Goal: Information Seeking & Learning: Check status

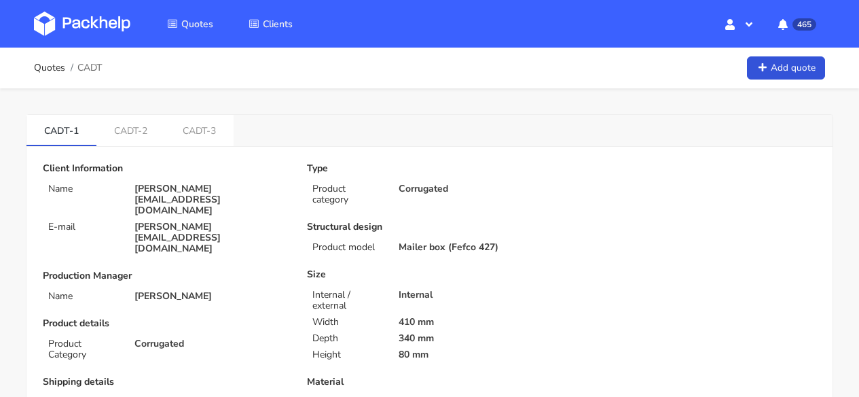
click at [92, 29] on img at bounding box center [82, 24] width 96 height 24
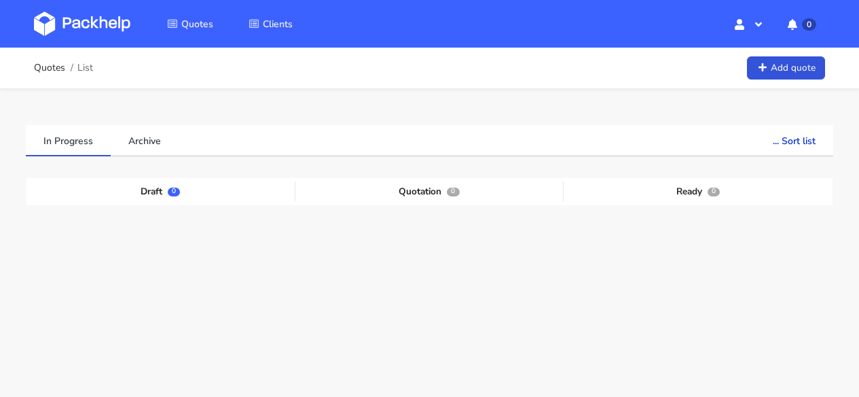
click at [54, 6] on link at bounding box center [92, 23] width 117 height 39
click at [96, 31] on img at bounding box center [82, 24] width 96 height 24
click at [80, 29] on img at bounding box center [82, 24] width 96 height 24
click at [82, 29] on img at bounding box center [82, 24] width 96 height 24
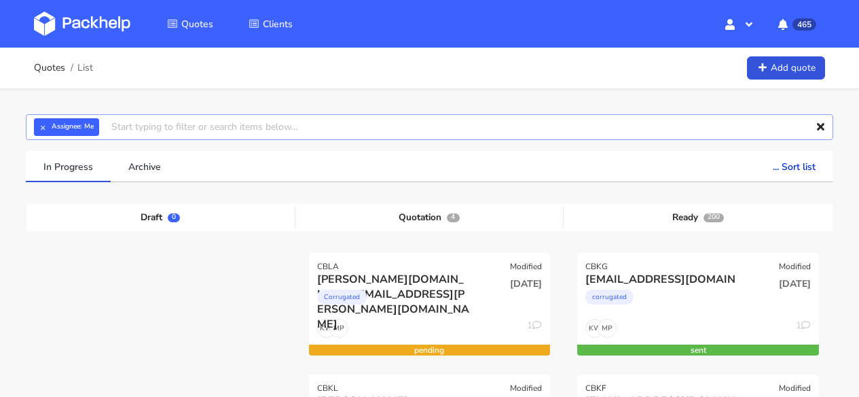
click at [160, 128] on input "text" at bounding box center [430, 127] width 808 height 26
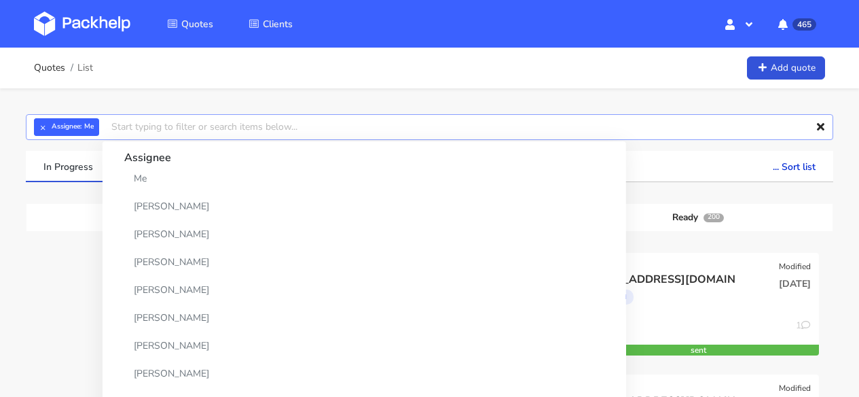
paste input "CAWC-2"
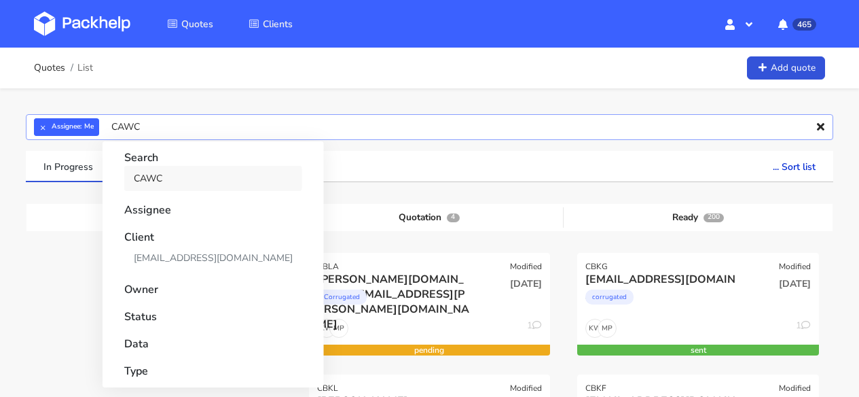
type input "CAWC"
click at [168, 181] on link "CAWC" at bounding box center [213, 178] width 178 height 25
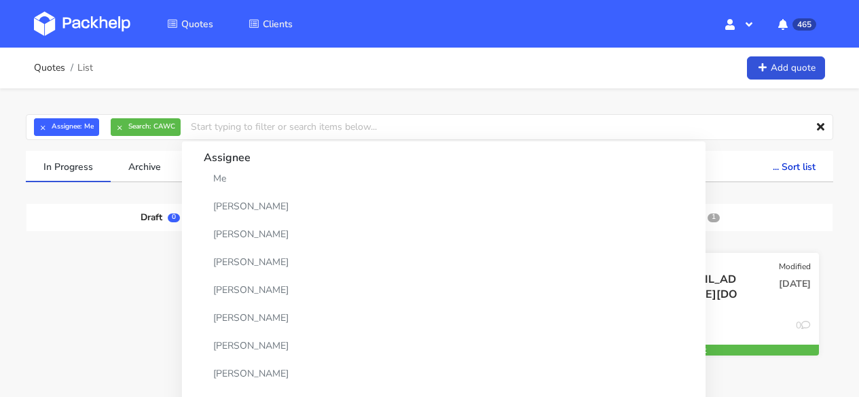
click at [651, 315] on div "abigail.blackwell@uk.nilorn.com corrugated" at bounding box center [657, 295] width 163 height 46
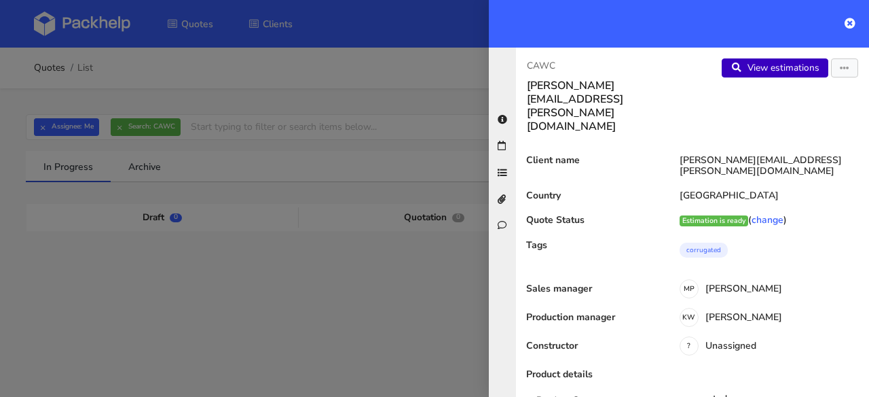
click at [762, 67] on link "View estimations" at bounding box center [775, 67] width 107 height 19
click at [843, 67] on button "button" at bounding box center [844, 67] width 27 height 19
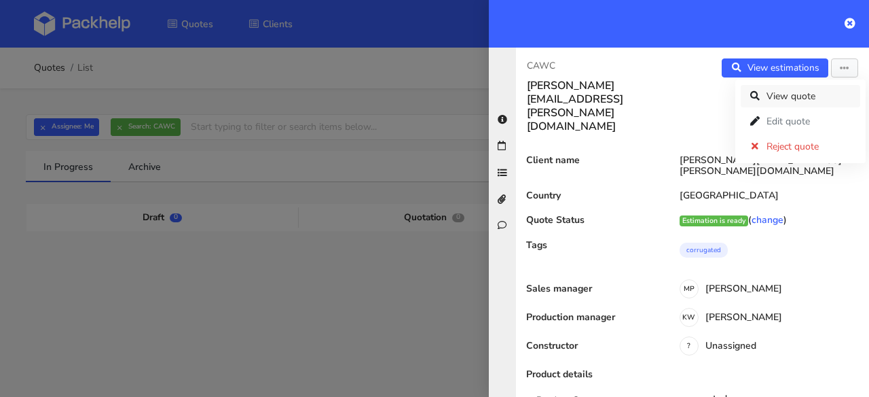
click at [811, 95] on link "View quote" at bounding box center [801, 96] width 120 height 22
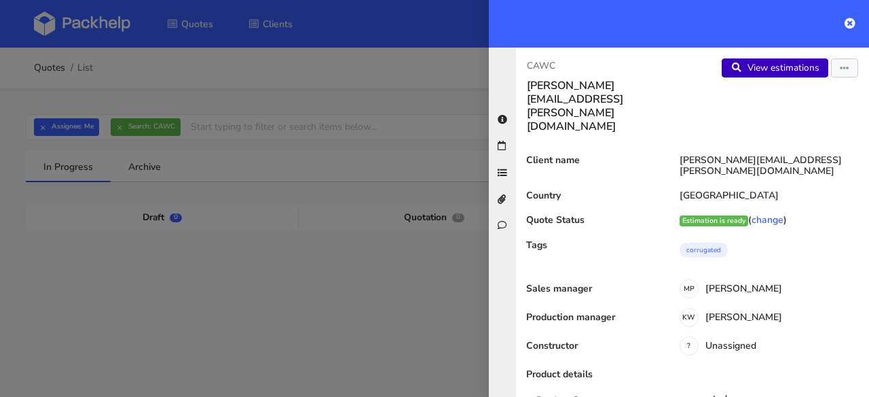
click at [782, 62] on link "View estimations" at bounding box center [775, 67] width 107 height 19
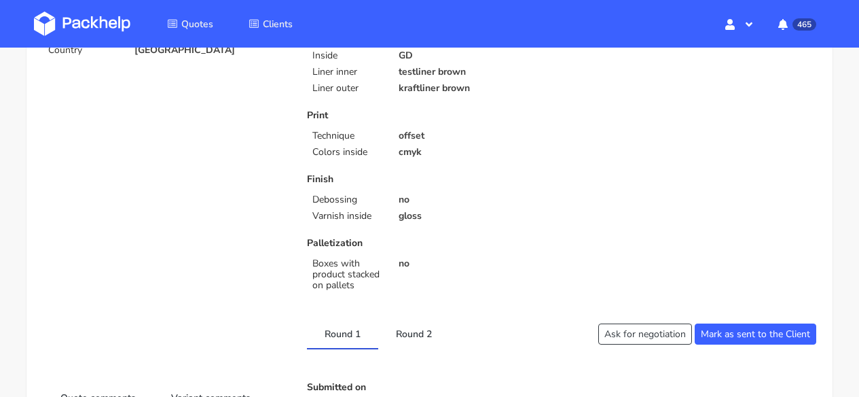
scroll to position [413, 0]
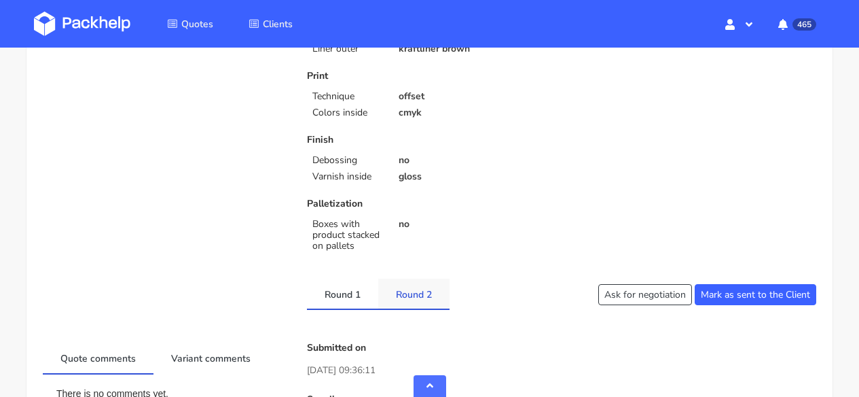
click at [401, 300] on link "Round 2" at bounding box center [413, 293] width 71 height 30
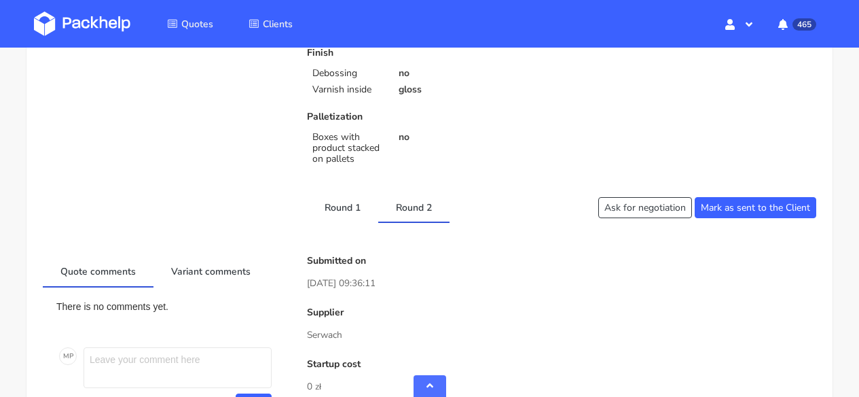
scroll to position [768, 0]
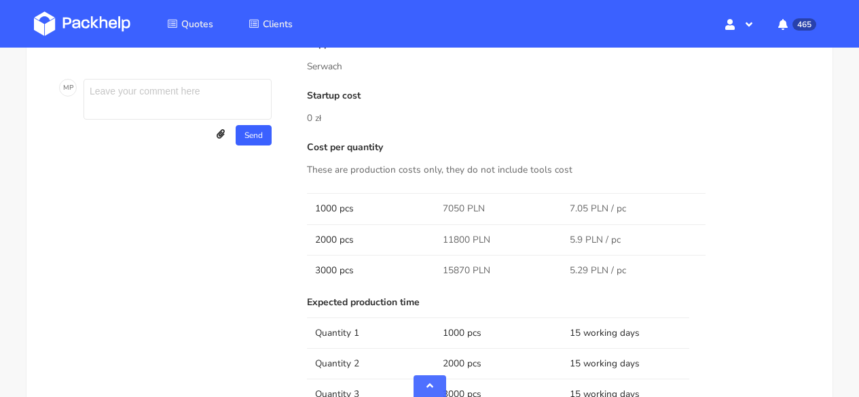
click at [91, 16] on img at bounding box center [82, 24] width 96 height 24
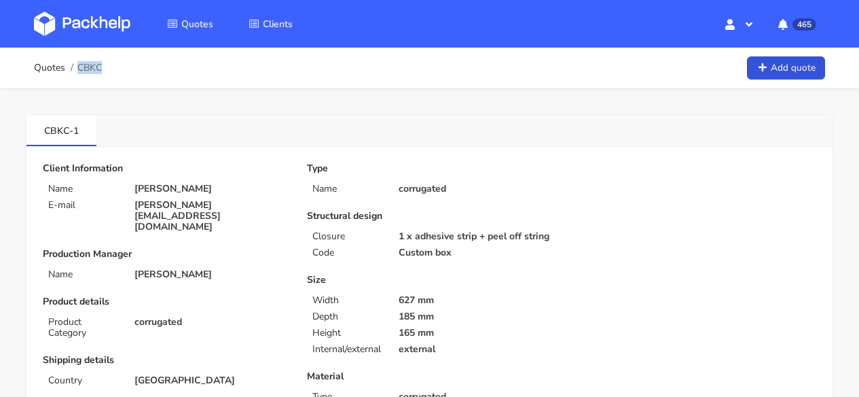
click at [103, 68] on div "Quotes CBKC Add quote" at bounding box center [429, 67] width 791 height 27
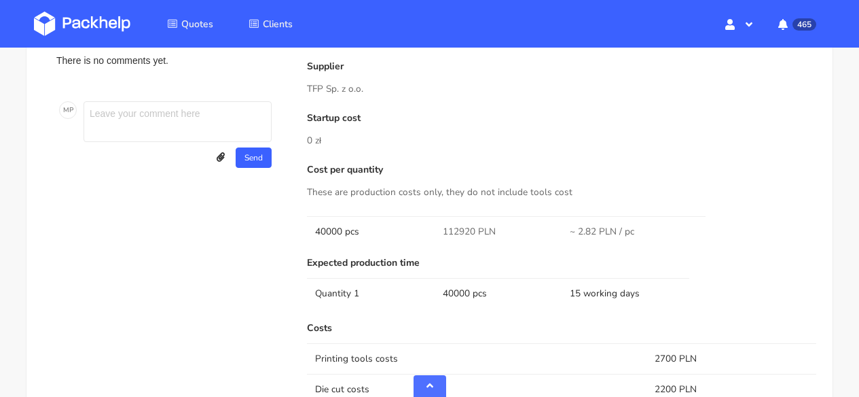
scroll to position [806, 0]
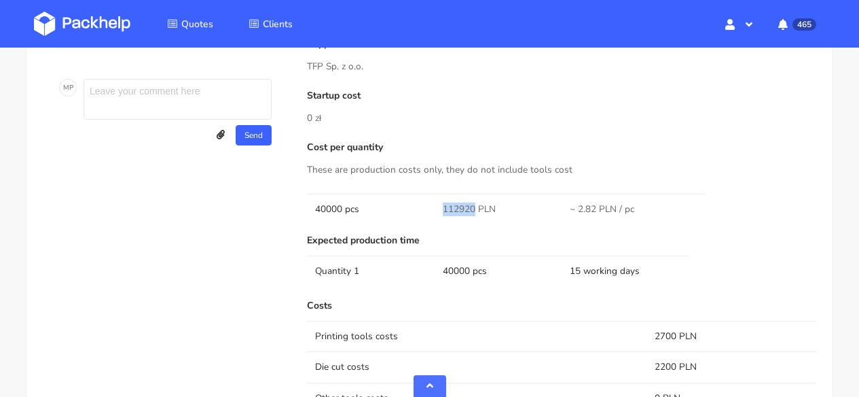
drag, startPoint x: 472, startPoint y: 204, endPoint x: 444, endPoint y: 205, distance: 27.9
click at [444, 205] on span "112920 PLN" at bounding box center [469, 209] width 53 height 14
copy span "112920"
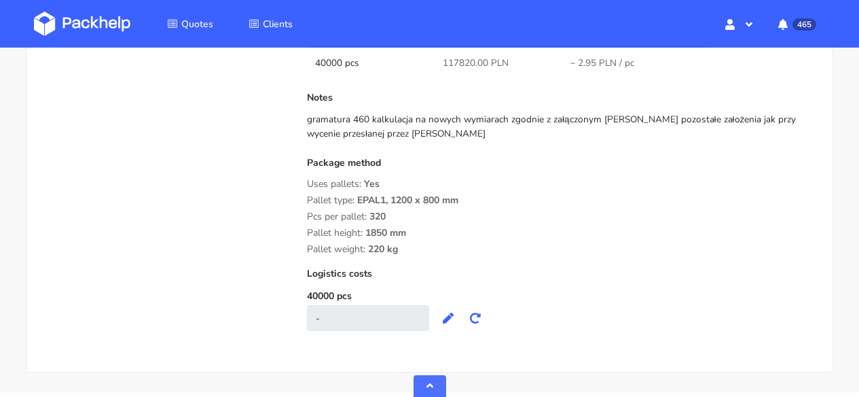
scroll to position [1246, 0]
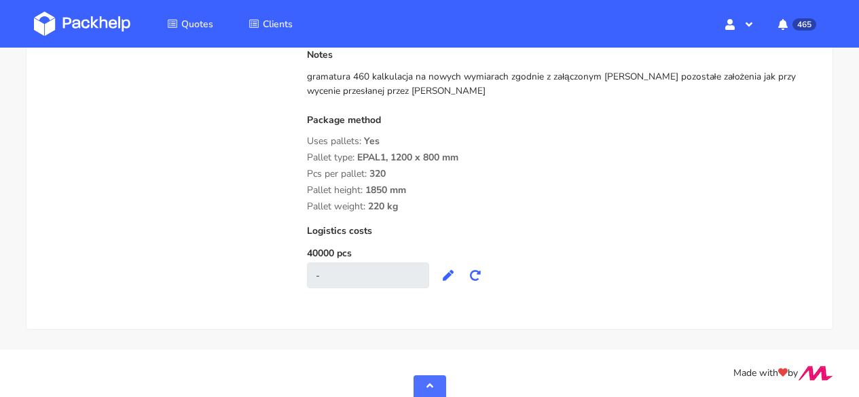
drag, startPoint x: 398, startPoint y: 209, endPoint x: 305, endPoint y: 155, distance: 107.4
copy div "Pallet type: EPAL1, 1200 x 800 mm Pcs per pallet: 320 Pallet height: 1850 mm Pa…"
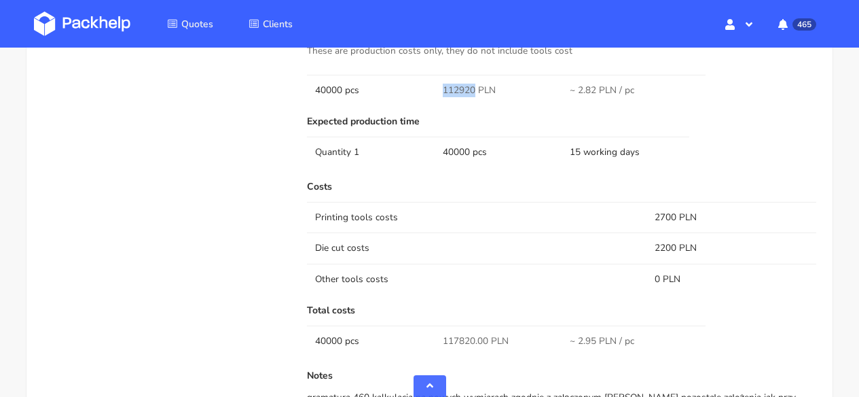
scroll to position [613, 0]
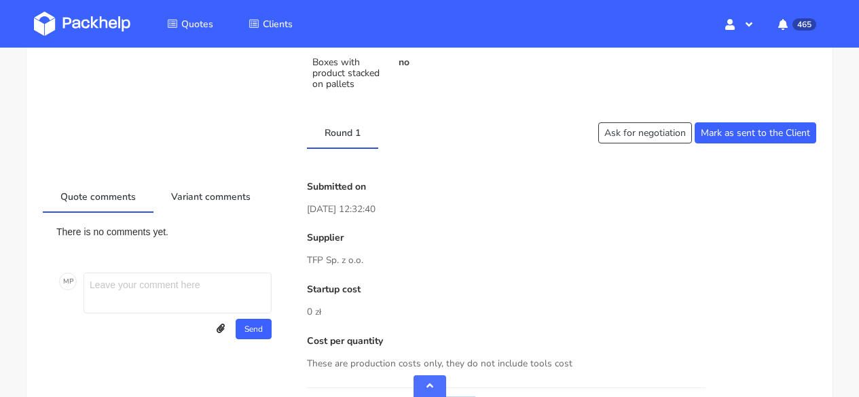
drag, startPoint x: 360, startPoint y: 261, endPoint x: 302, endPoint y: 261, distance: 58.4
copy p "TFP Sp. z o.o."
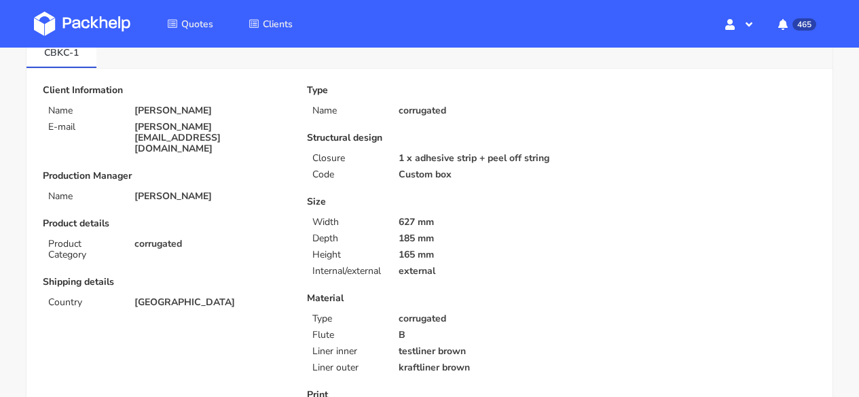
scroll to position [0, 0]
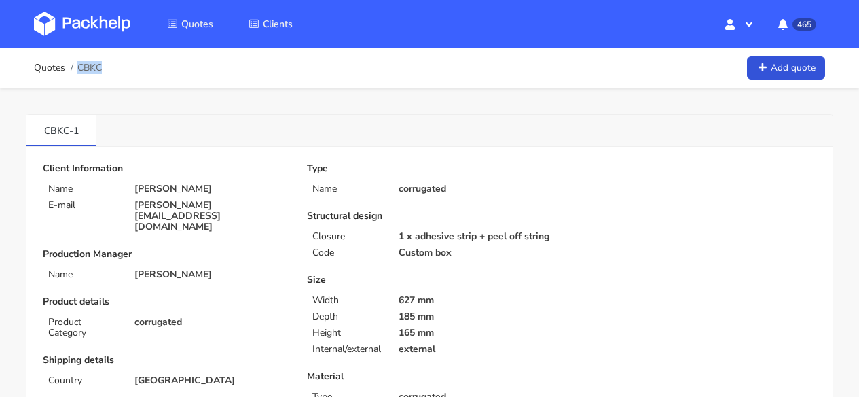
click at [103, 65] on div "Quotes CBKC Add quote" at bounding box center [429, 67] width 791 height 27
copy span "CBKC"
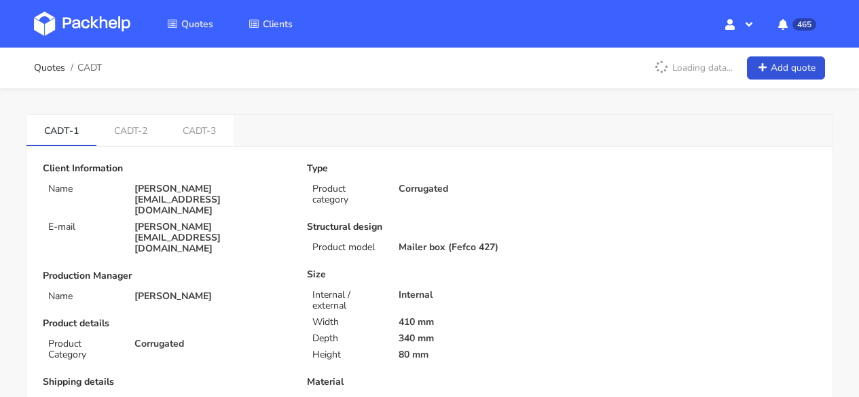
click at [105, 17] on img at bounding box center [82, 24] width 96 height 24
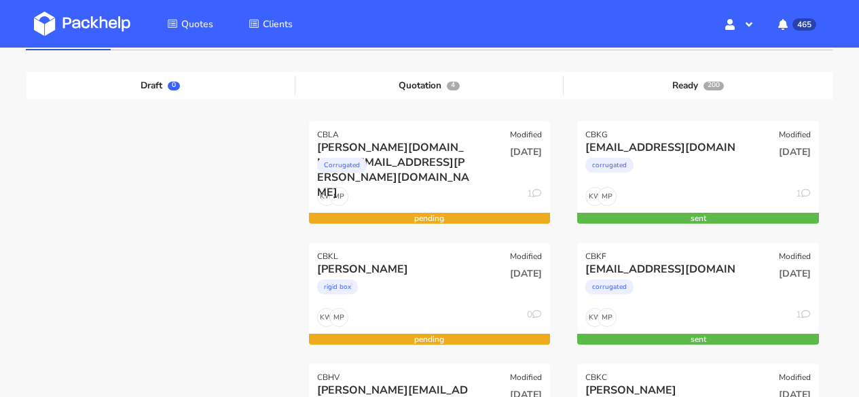
scroll to position [129, 0]
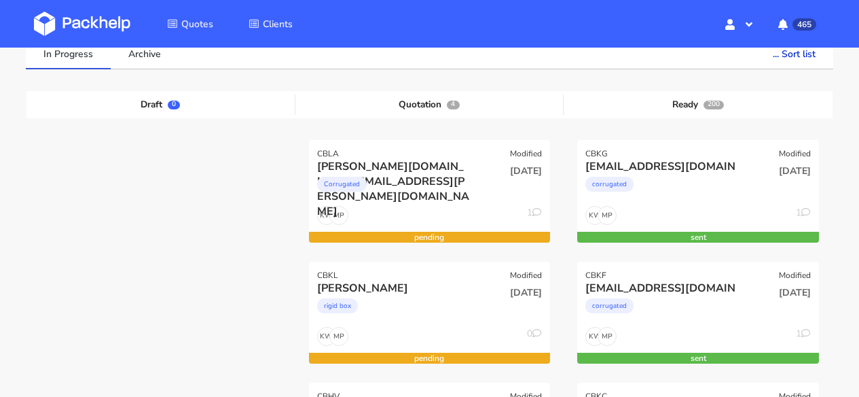
scroll to position [243, 0]
